Goal: Information Seeking & Learning: Learn about a topic

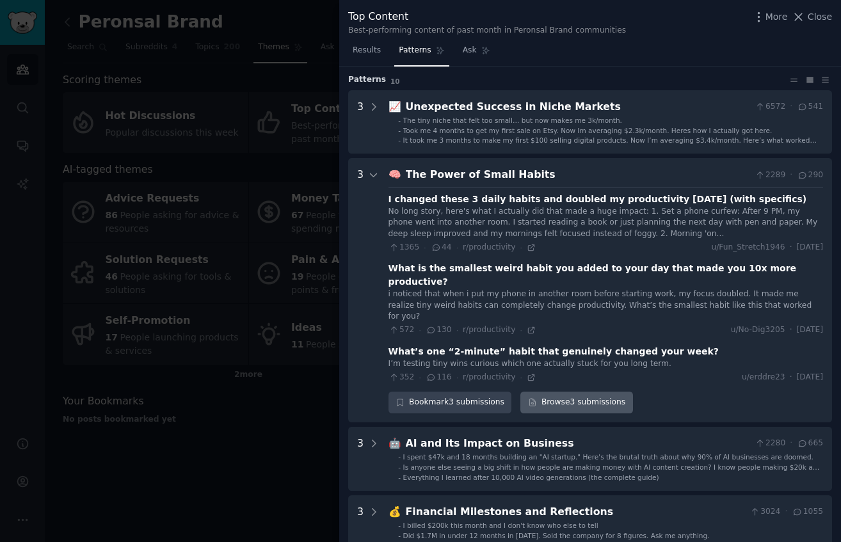
scroll to position [19, 0]
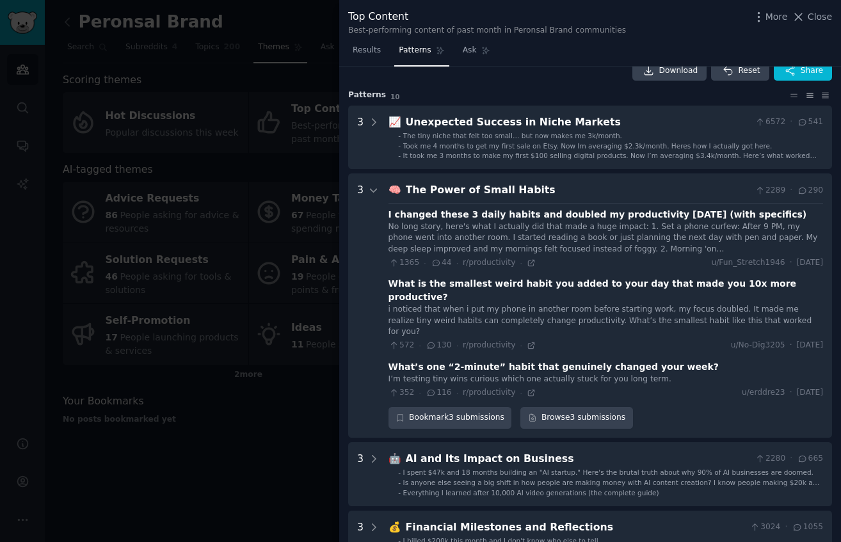
click at [505, 186] on div "The Power of Small Habits" at bounding box center [578, 190] width 344 height 16
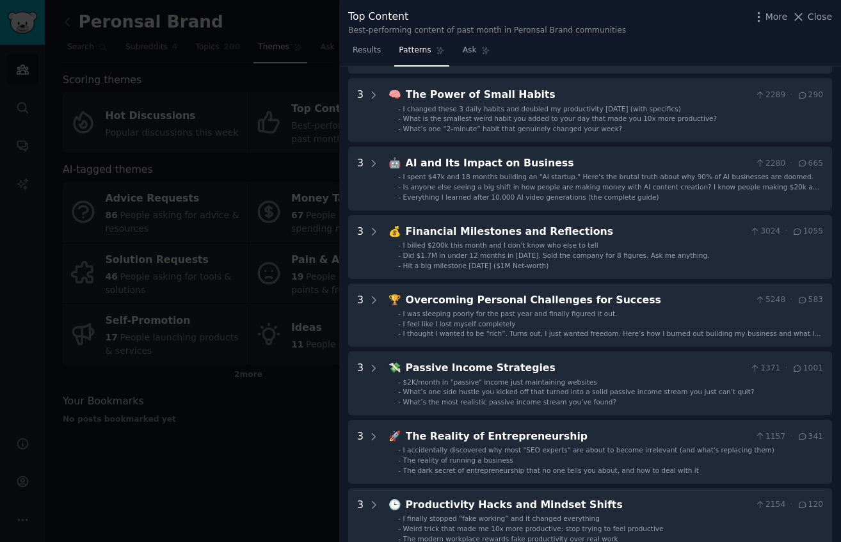
scroll to position [0, 0]
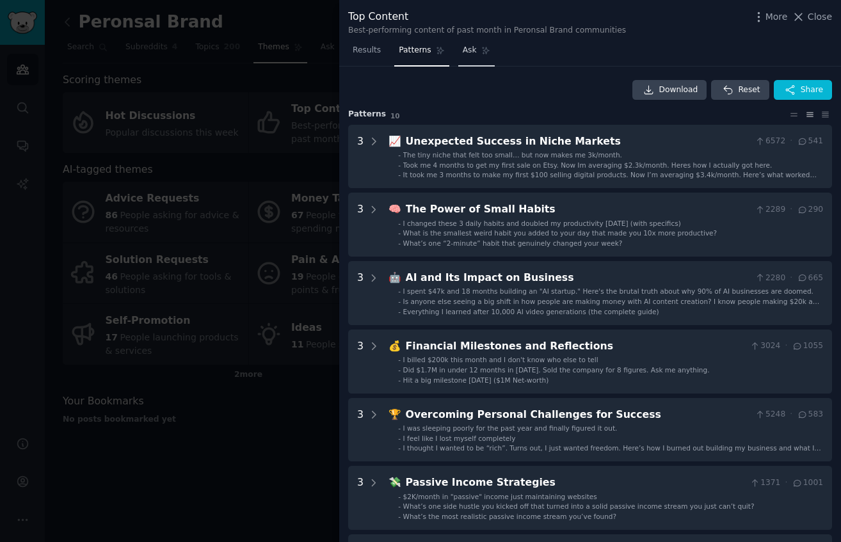
click at [475, 48] on link "Ask" at bounding box center [476, 53] width 36 height 26
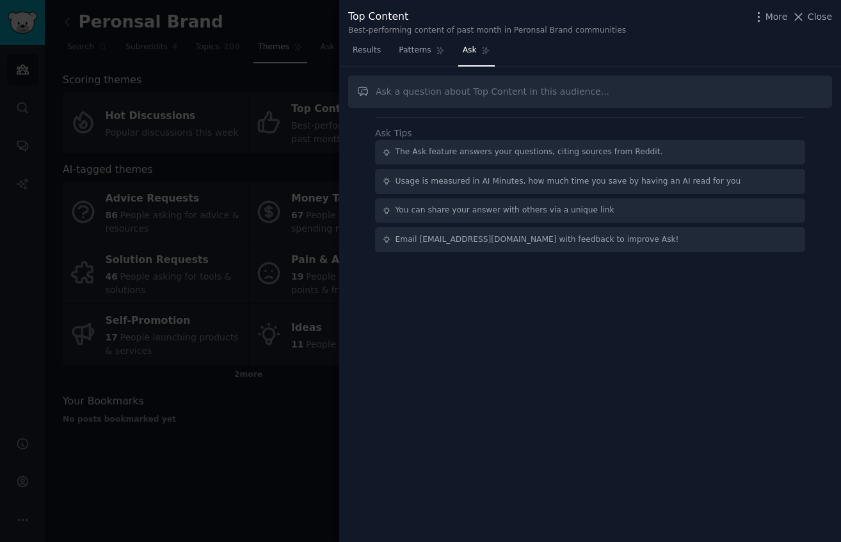
click at [274, 285] on div at bounding box center [420, 271] width 841 height 542
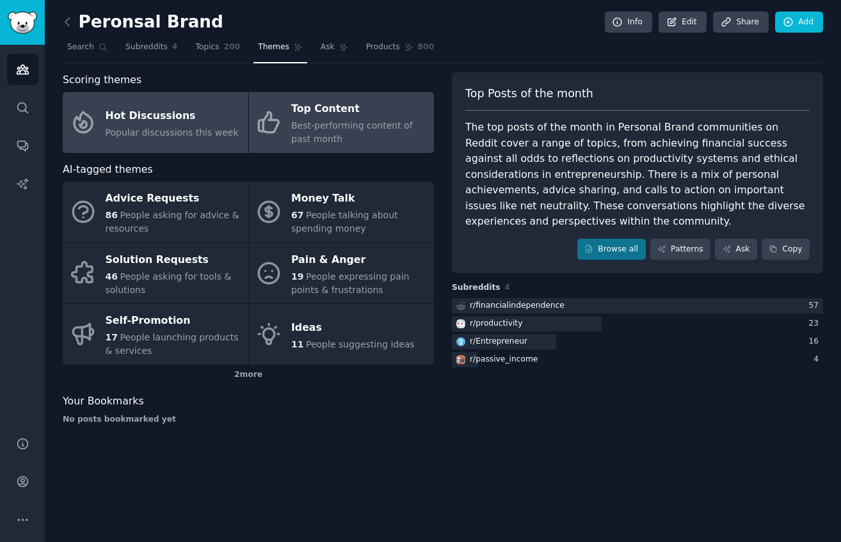
click at [184, 145] on link "Hot Discussions Popular discussions this week" at bounding box center [156, 122] width 186 height 61
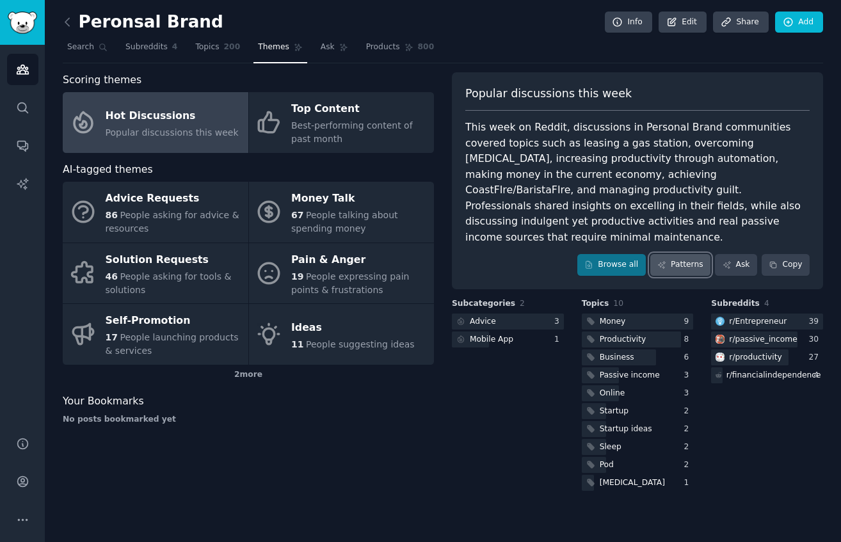
click at [683, 254] on link "Patterns" at bounding box center [680, 265] width 60 height 22
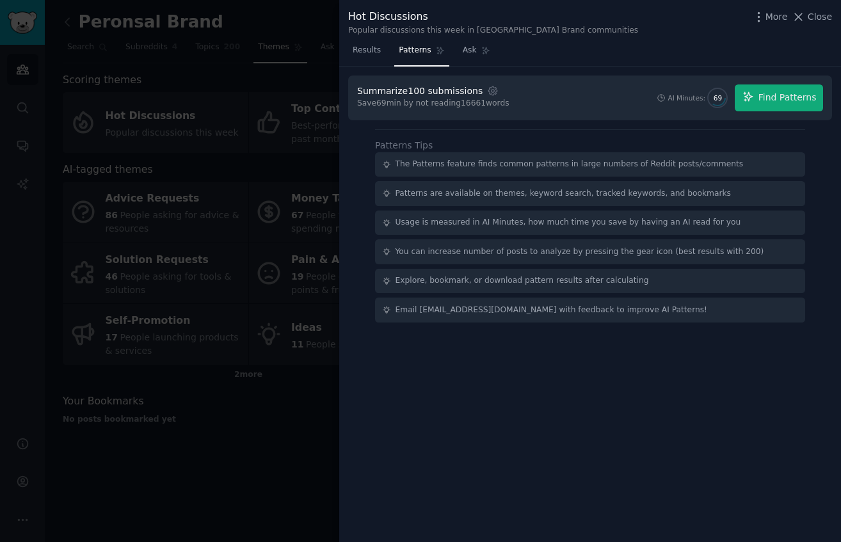
click at [204, 394] on div at bounding box center [420, 271] width 841 height 542
